Goal: Transaction & Acquisition: Purchase product/service

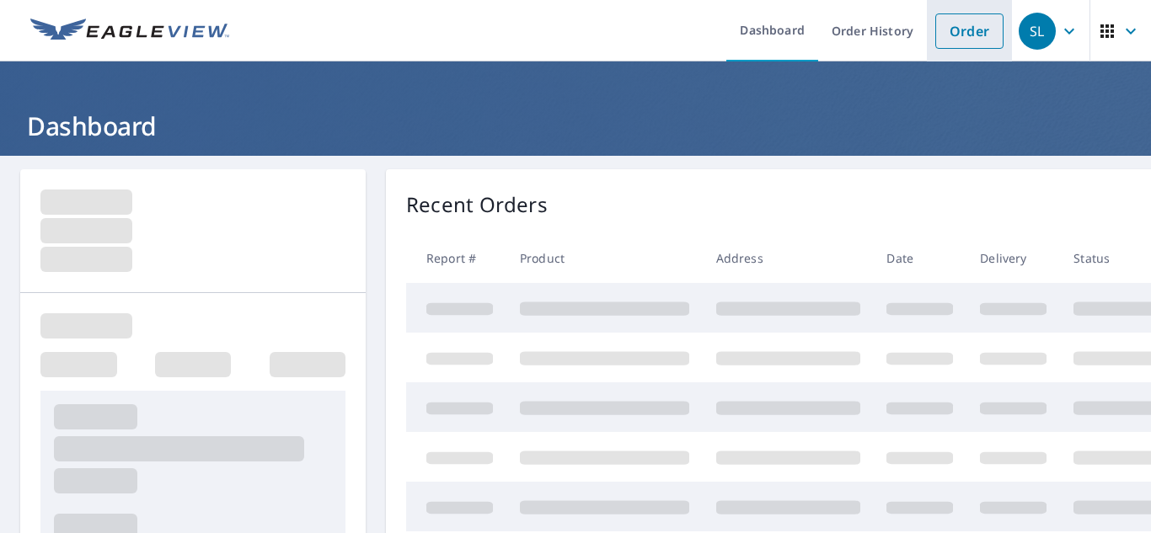
click at [966, 40] on link "Order" at bounding box center [970, 30] width 68 height 35
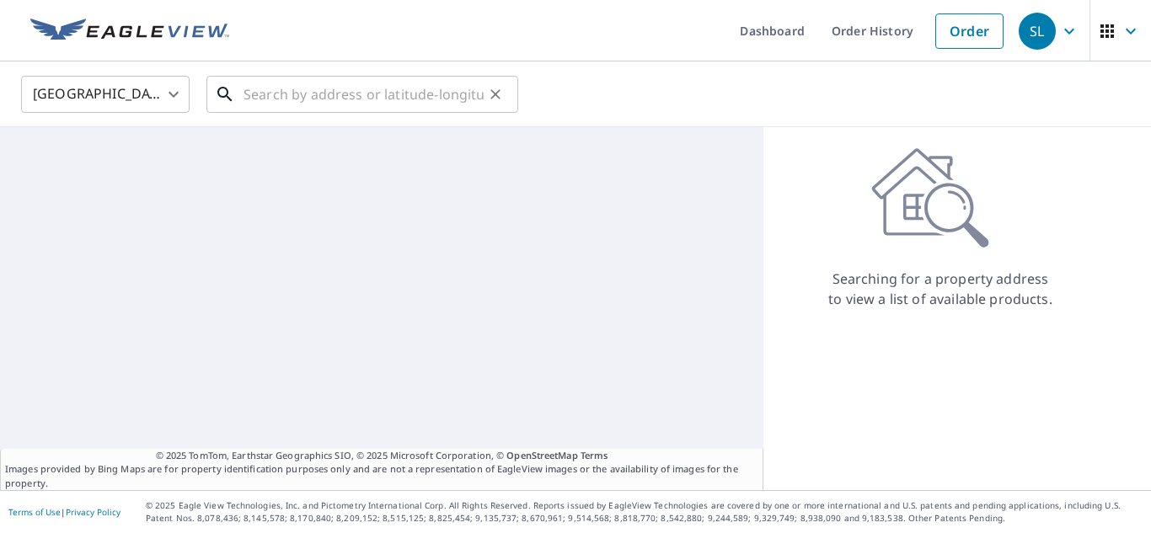
click at [329, 83] on input "text" at bounding box center [364, 94] width 240 height 47
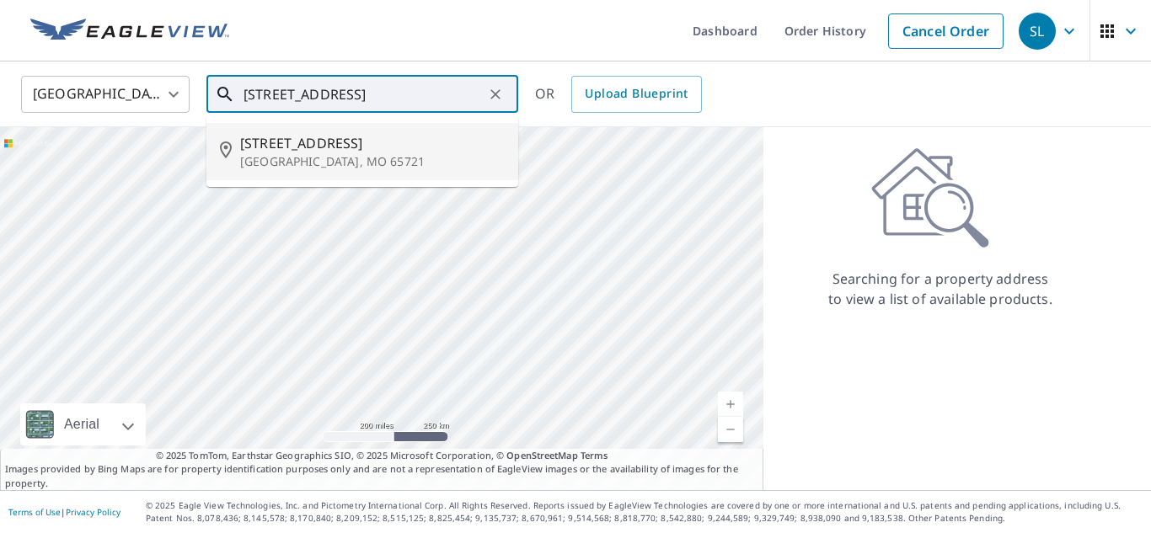
click at [318, 158] on p "[GEOGRAPHIC_DATA], MO 65721" at bounding box center [372, 161] width 265 height 17
type input "[STREET_ADDRESS]"
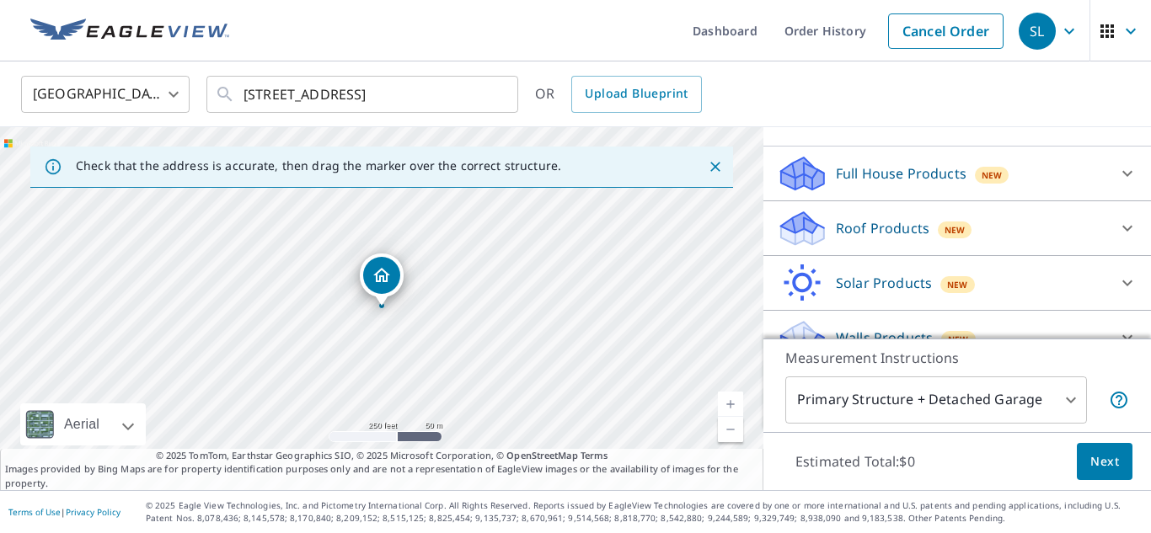
scroll to position [154, 0]
click at [876, 228] on p "Roof Products" at bounding box center [883, 229] width 94 height 20
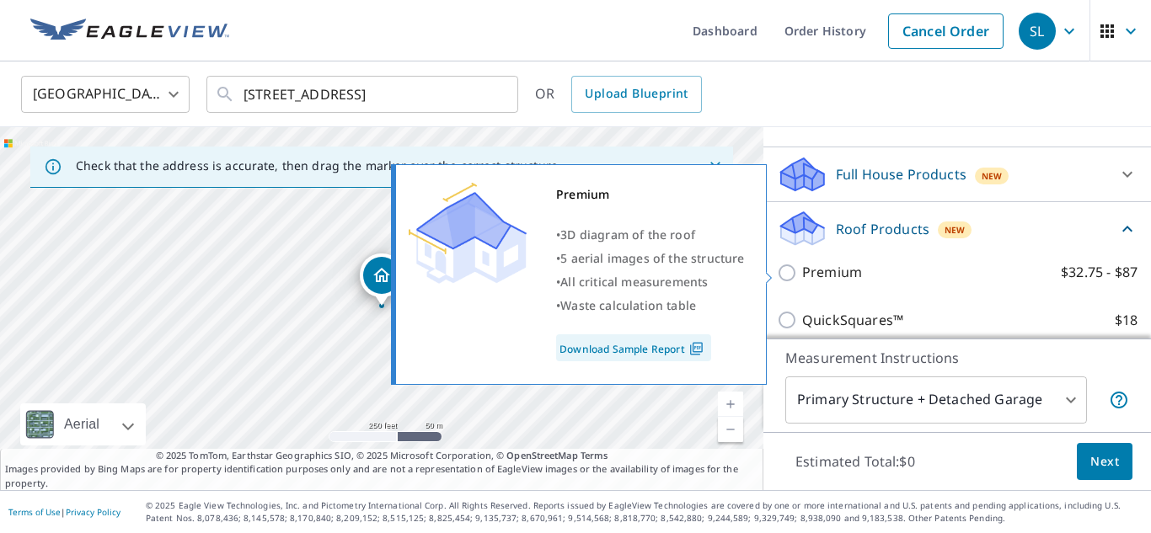
click at [833, 266] on p "Premium" at bounding box center [832, 272] width 60 height 21
click at [802, 266] on input "Premium $32.75 - $87" at bounding box center [789, 273] width 25 height 20
checkbox input "true"
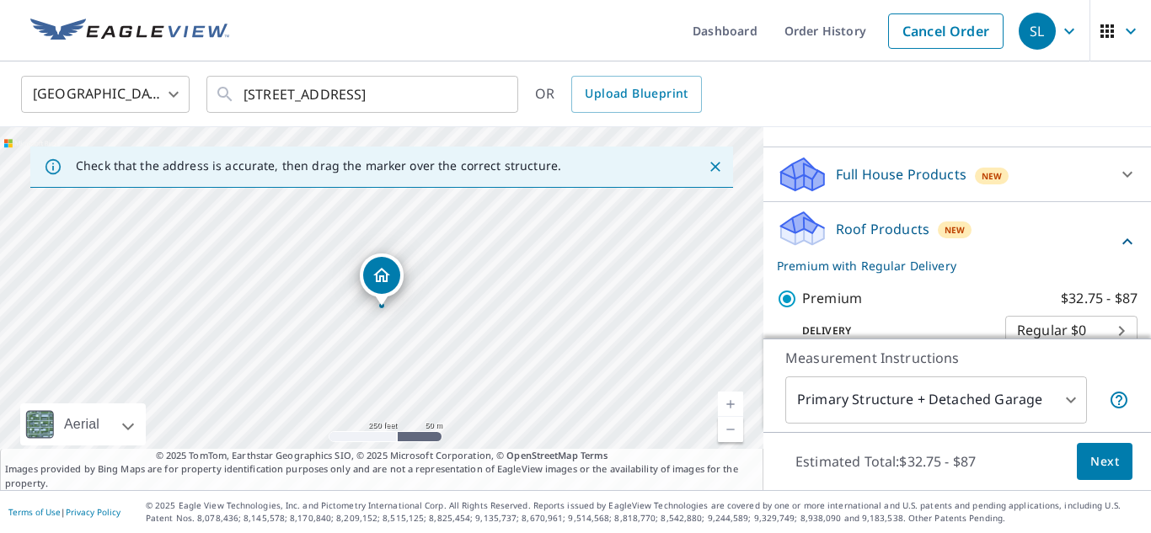
click at [928, 397] on body "SL SL Dashboard Order History Cancel Order SL [GEOGRAPHIC_DATA] [GEOGRAPHIC_DAT…" at bounding box center [575, 266] width 1151 height 533
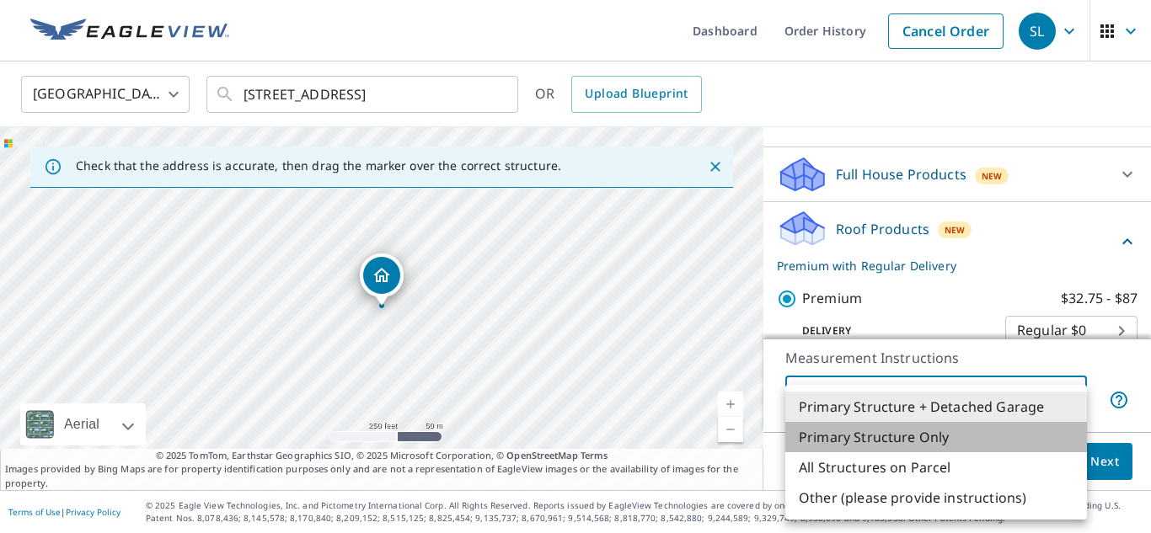
click at [914, 437] on li "Primary Structure Only" at bounding box center [937, 437] width 302 height 30
type input "2"
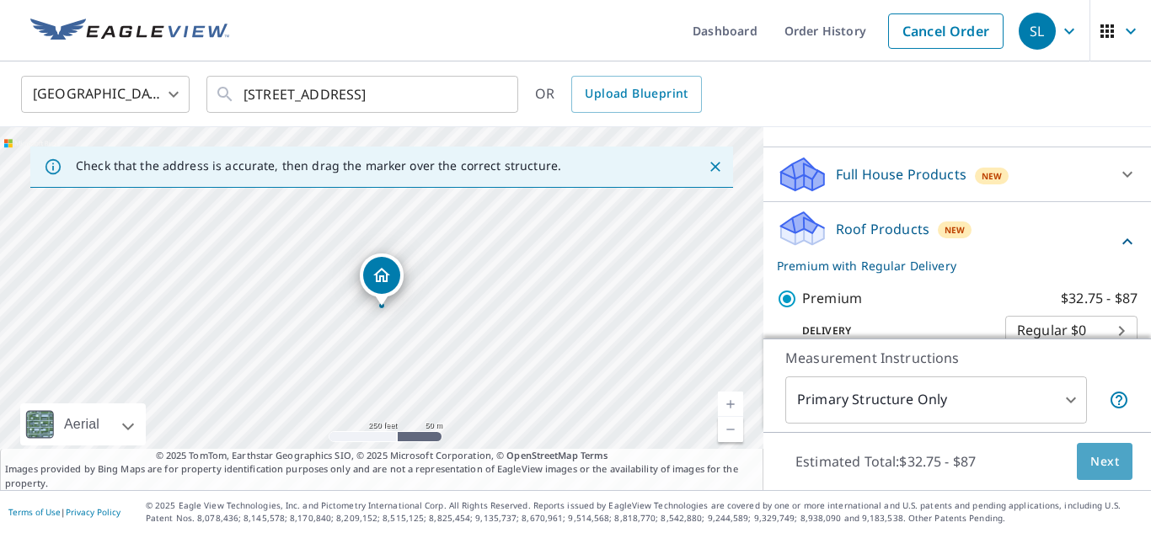
click at [1105, 469] on span "Next" at bounding box center [1105, 462] width 29 height 21
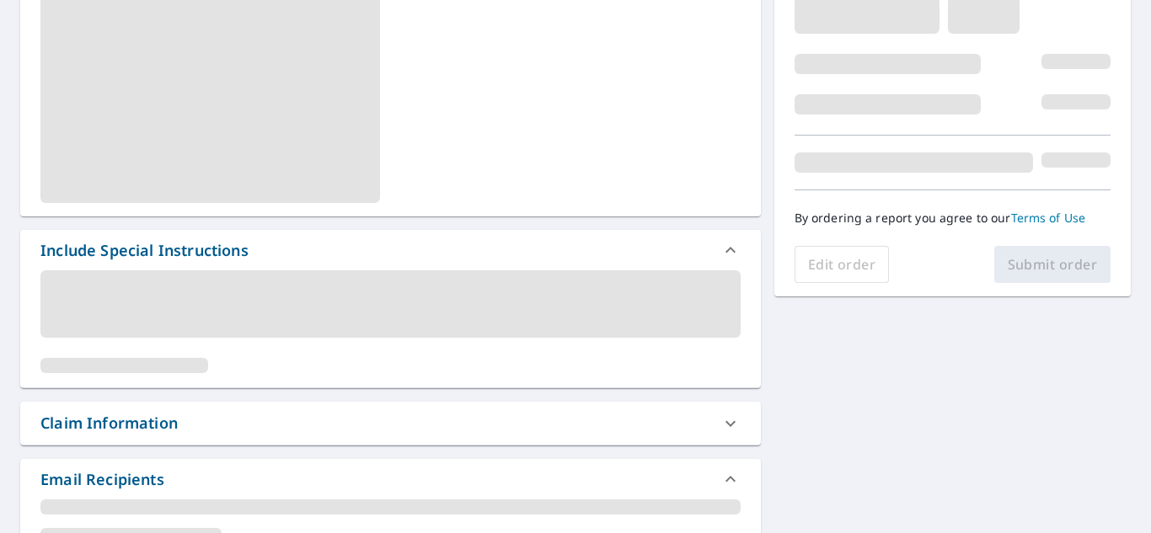
scroll to position [319, 0]
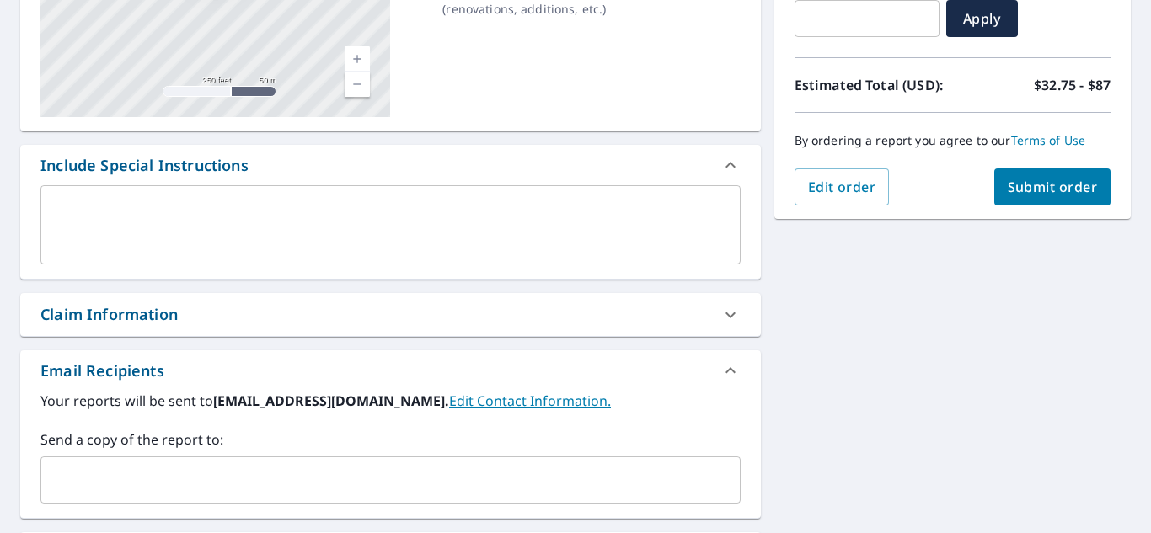
click at [265, 475] on input "text" at bounding box center [378, 480] width 660 height 32
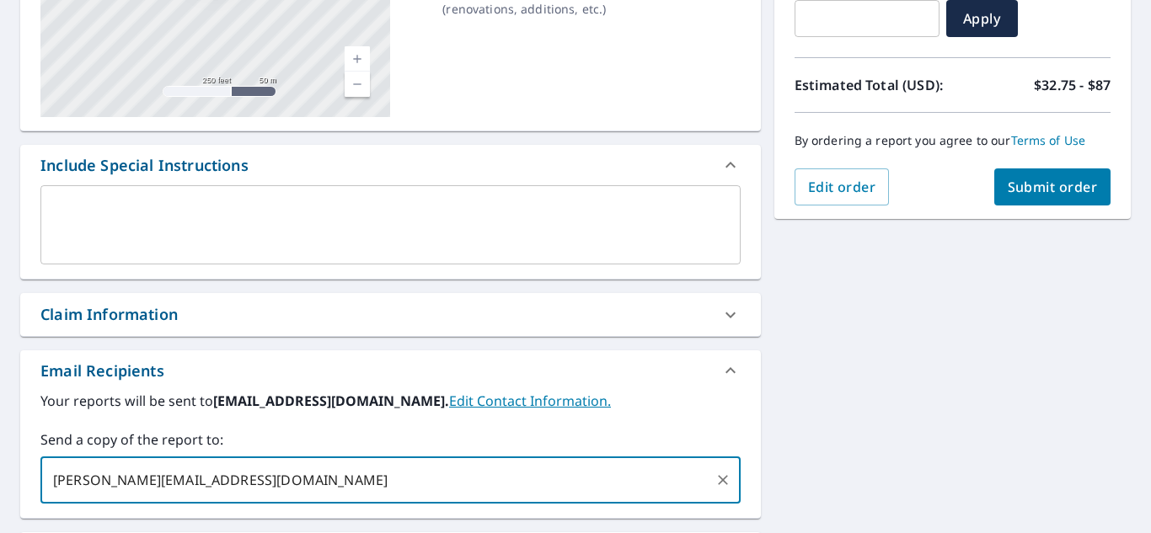
type input "[PERSON_NAME][EMAIL_ADDRESS][DOMAIN_NAME]"
click at [1085, 189] on span "Submit order" at bounding box center [1053, 187] width 90 height 19
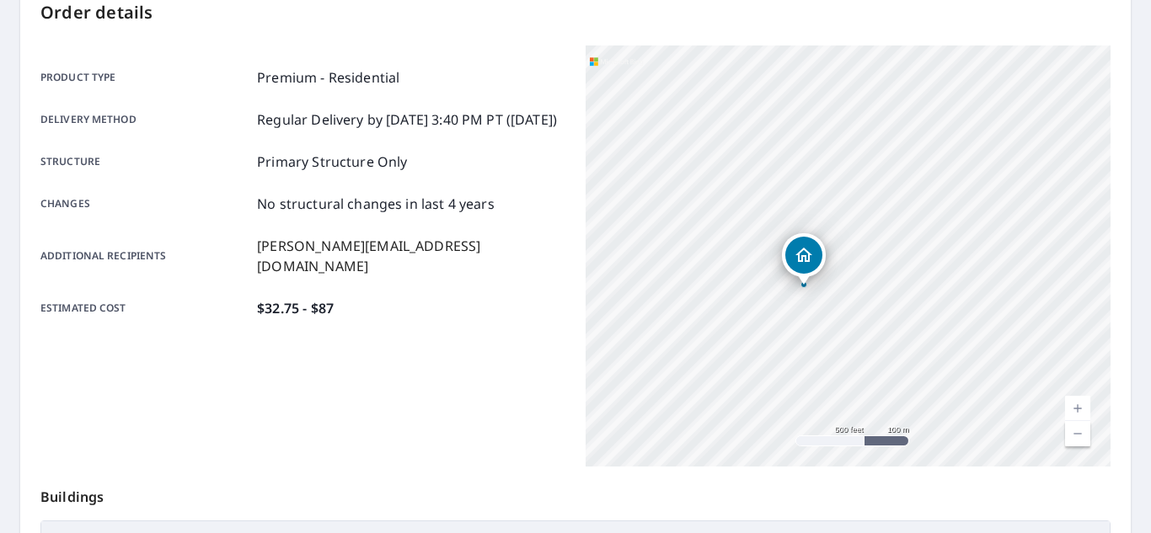
scroll to position [192, 0]
